Goal: Navigation & Orientation: Go to known website

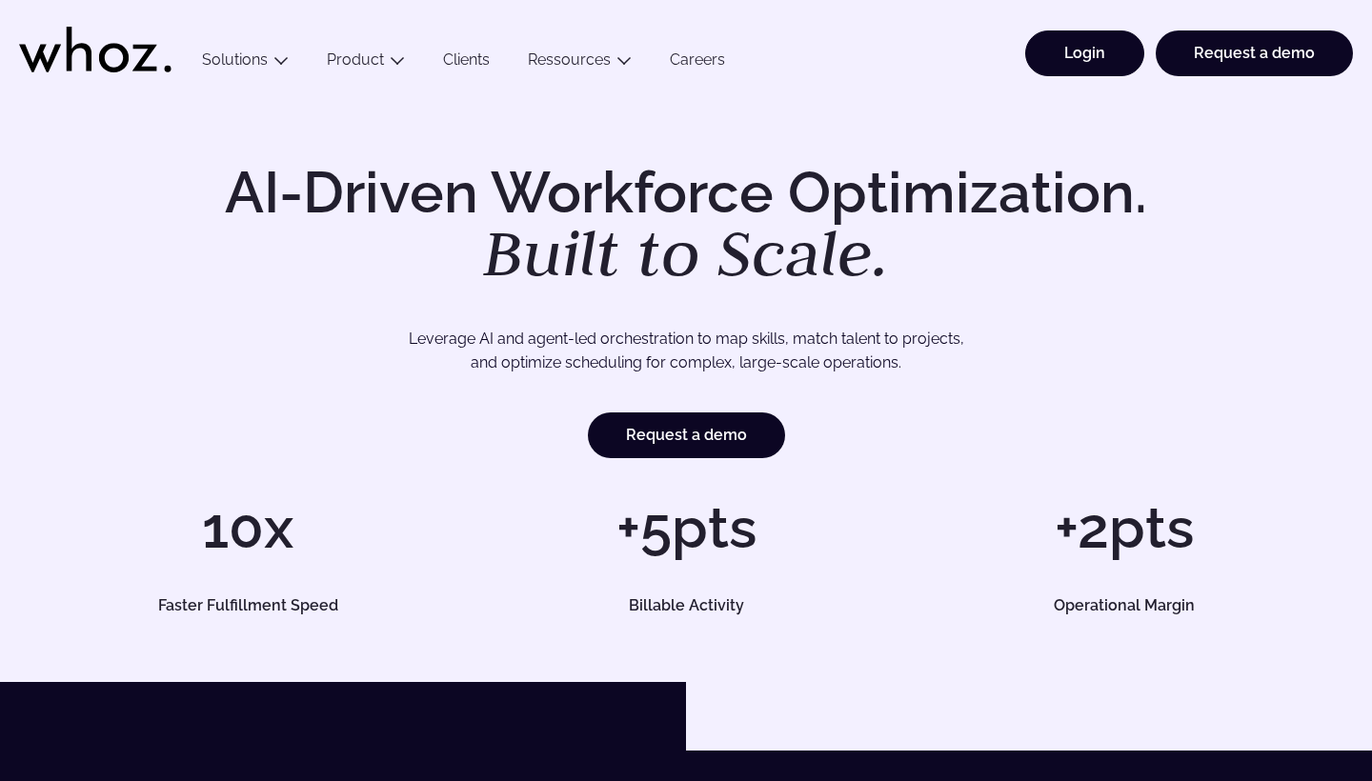
click at [1075, 61] on link "Login" at bounding box center [1084, 53] width 119 height 46
click at [1093, 56] on link "Login" at bounding box center [1084, 53] width 119 height 46
click at [1064, 58] on link "Login" at bounding box center [1084, 53] width 119 height 46
